Goal: Book appointment/travel/reservation

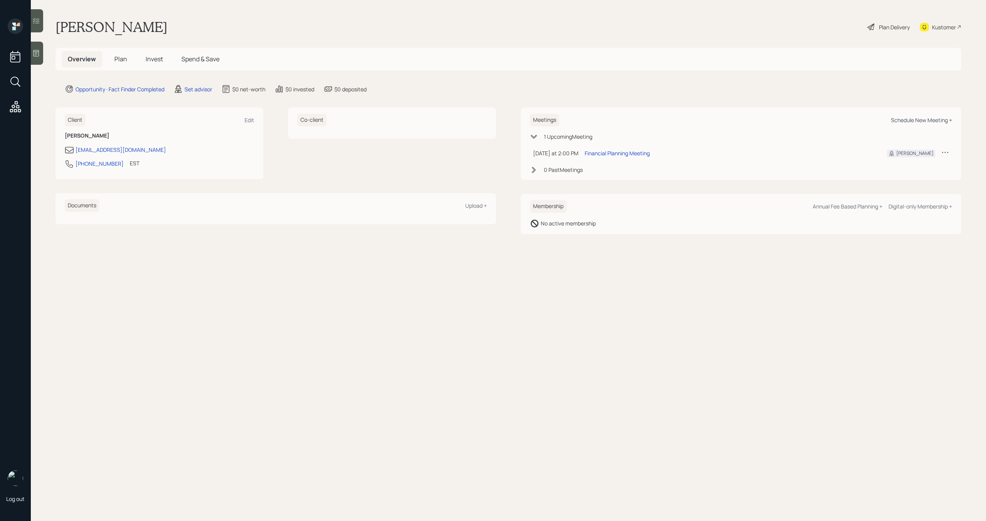
click at [908, 121] on div "Schedule New Meeting +" at bounding box center [921, 119] width 61 height 7
select select "round-[PERSON_NAME]"
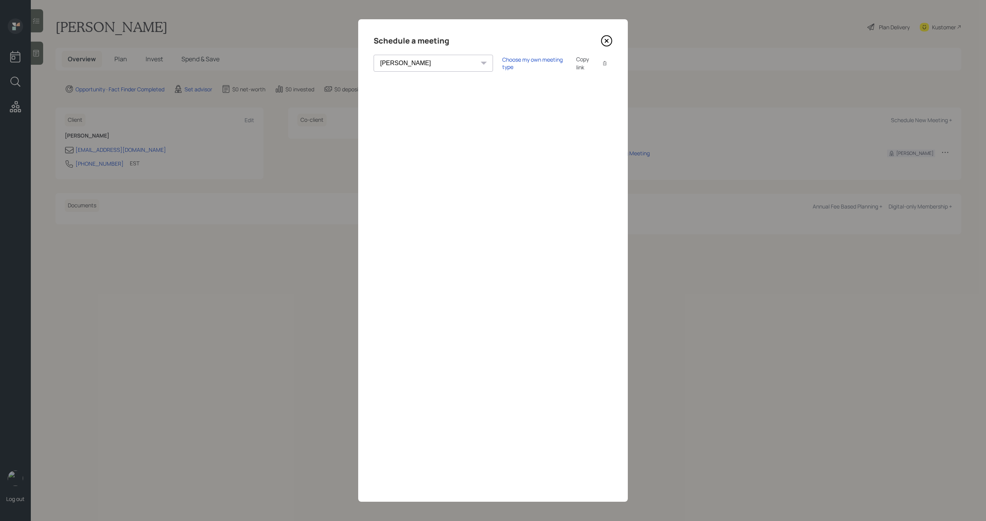
click at [502, 67] on div "Choose my own meeting type Copy link Copy text" at bounding box center [557, 63] width 110 height 16
click at [502, 64] on div "Choose my own meeting type" at bounding box center [534, 63] width 65 height 15
click at [607, 42] on icon at bounding box center [607, 41] width 12 height 12
